Goal: Find specific page/section: Find specific page/section

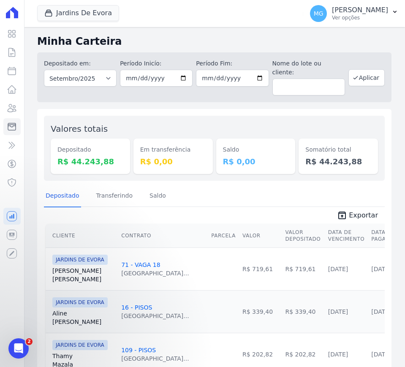
click at [16, 7] on icon at bounding box center [12, 13] width 12 height 12
click at [365, 14] on p "[PERSON_NAME]" at bounding box center [360, 10] width 56 height 8
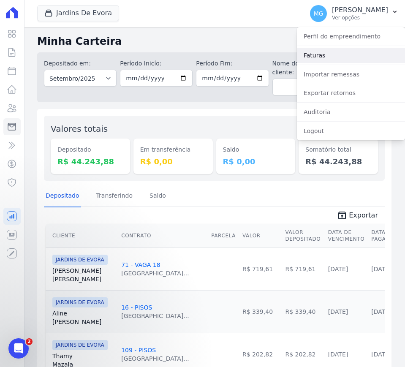
click at [318, 57] on link "Faturas" at bounding box center [351, 55] width 108 height 15
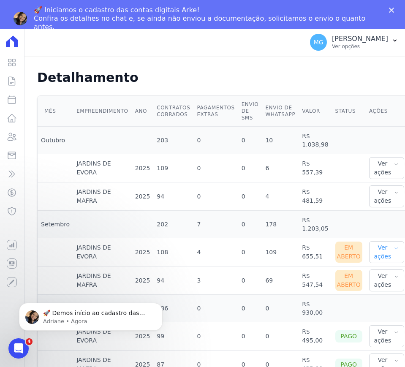
click at [375, 249] on button "Ver ações" at bounding box center [386, 252] width 35 height 22
click at [388, 193] on div "Mês Empreendimento Ano Contratos cobrados Pagamentos extras Envio de SMS Envio …" at bounding box center [222, 237] width 391 height 290
click at [369, 284] on button "Ver ações" at bounding box center [386, 280] width 35 height 22
